Goal: Navigation & Orientation: Find specific page/section

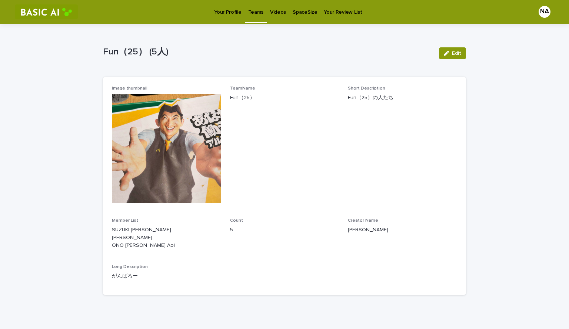
click at [371, 206] on div "Image thumbnail TeamName Fun（25） Short Description Fun（25）の人たち Member List SUZU…" at bounding box center [284, 186] width 363 height 218
click at [504, 175] on div "Loading... Saving… Loading... Saving… Fun（25） (5人) Edit Fun（25） (5人) Edit Sorry…" at bounding box center [284, 181] width 569 height 314
click at [269, 21] on link "Videos" at bounding box center [275, 11] width 23 height 23
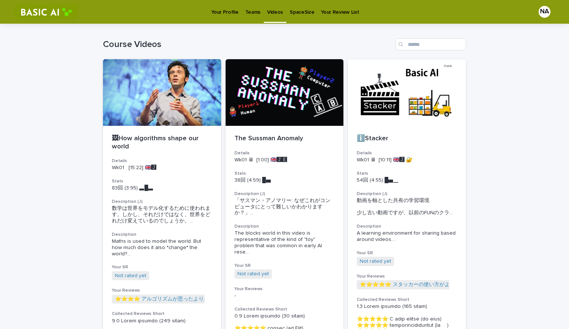
click at [249, 21] on link "Teams" at bounding box center [253, 11] width 22 height 23
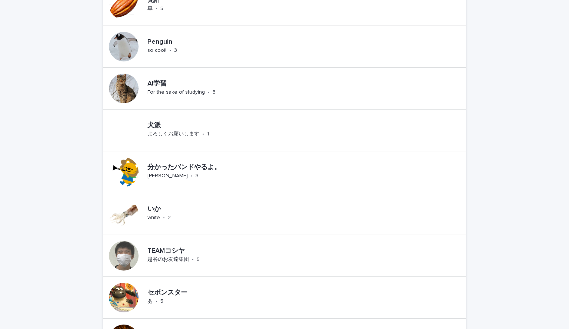
scroll to position [242, 0]
